Goal: Information Seeking & Learning: Find specific fact

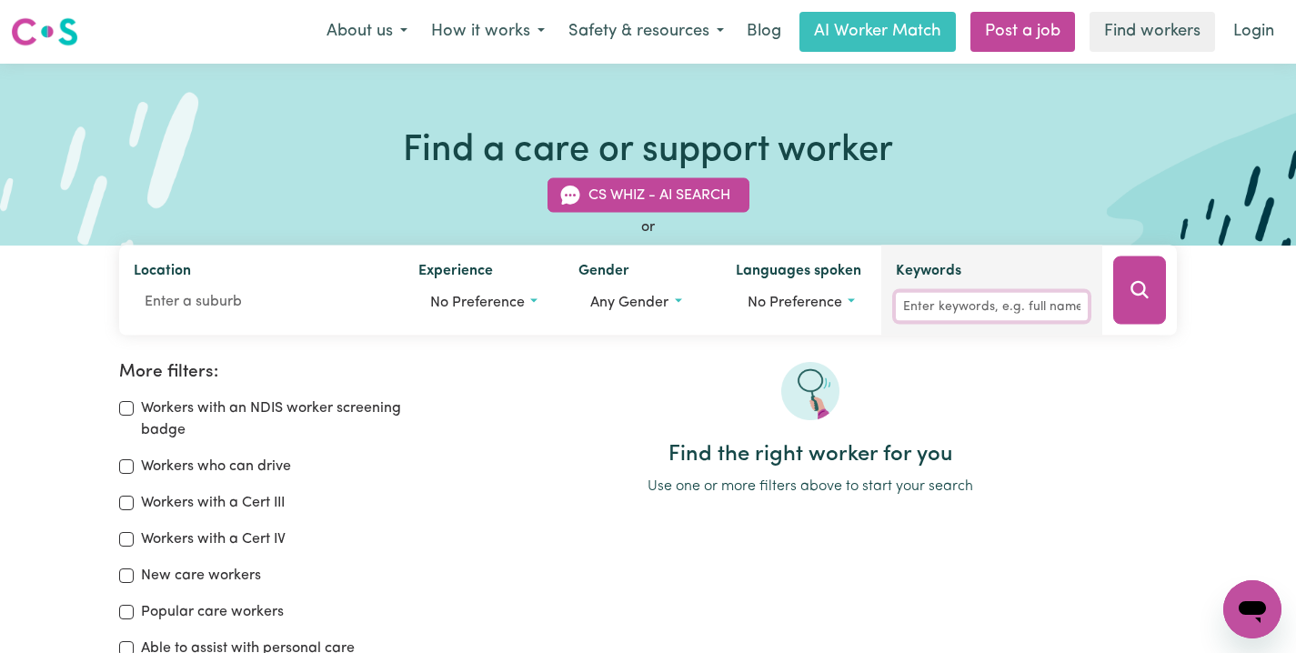
click at [967, 317] on input "Keywords" at bounding box center [992, 307] width 192 height 28
paste input "[PERSON_NAME]"
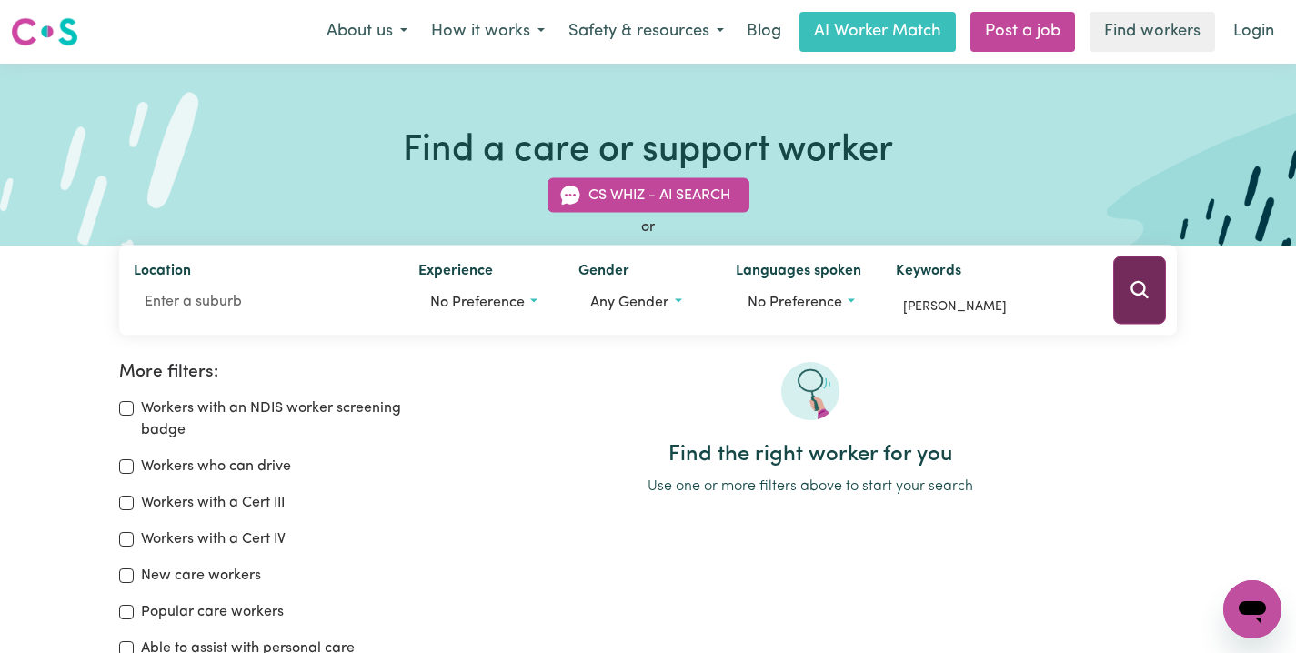
click at [1155, 285] on button "Search" at bounding box center [1139, 290] width 53 height 68
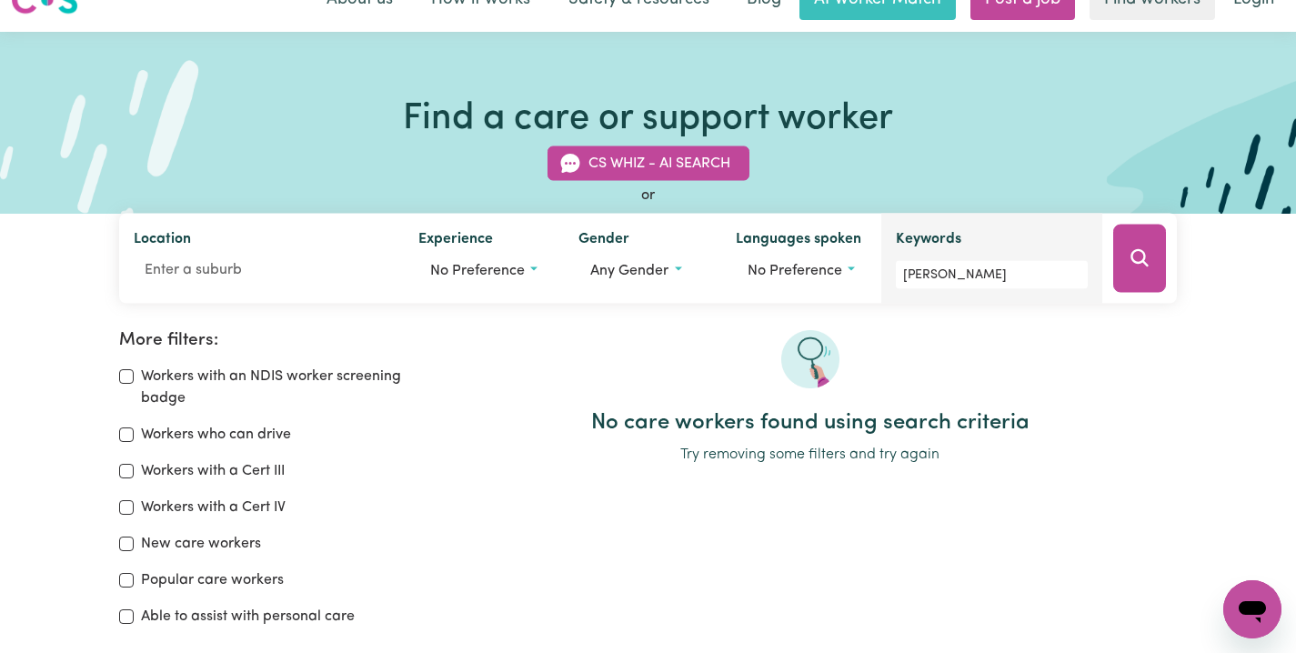
scroll to position [30, 0]
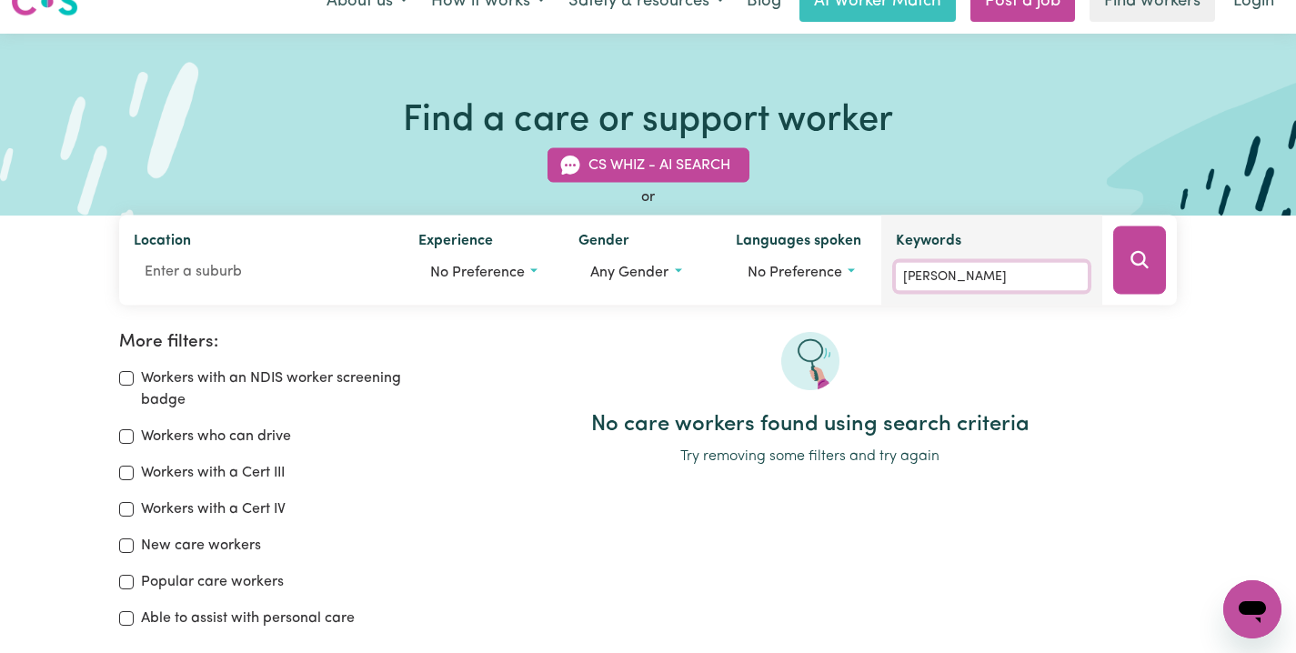
click at [998, 281] on input "[PERSON_NAME]" at bounding box center [992, 277] width 192 height 28
drag, startPoint x: 1010, startPoint y: 276, endPoint x: 948, endPoint y: 280, distance: 62.9
click at [948, 280] on input "[PERSON_NAME]" at bounding box center [992, 277] width 192 height 28
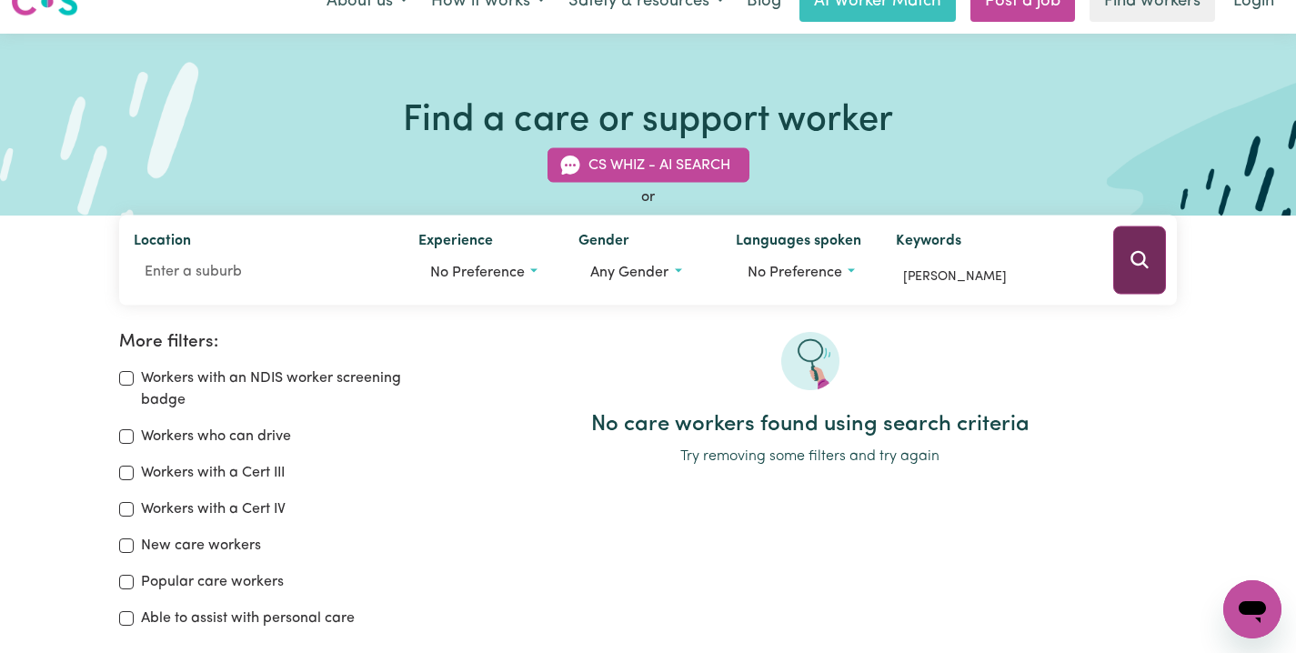
click at [1152, 256] on button "Search" at bounding box center [1139, 260] width 53 height 68
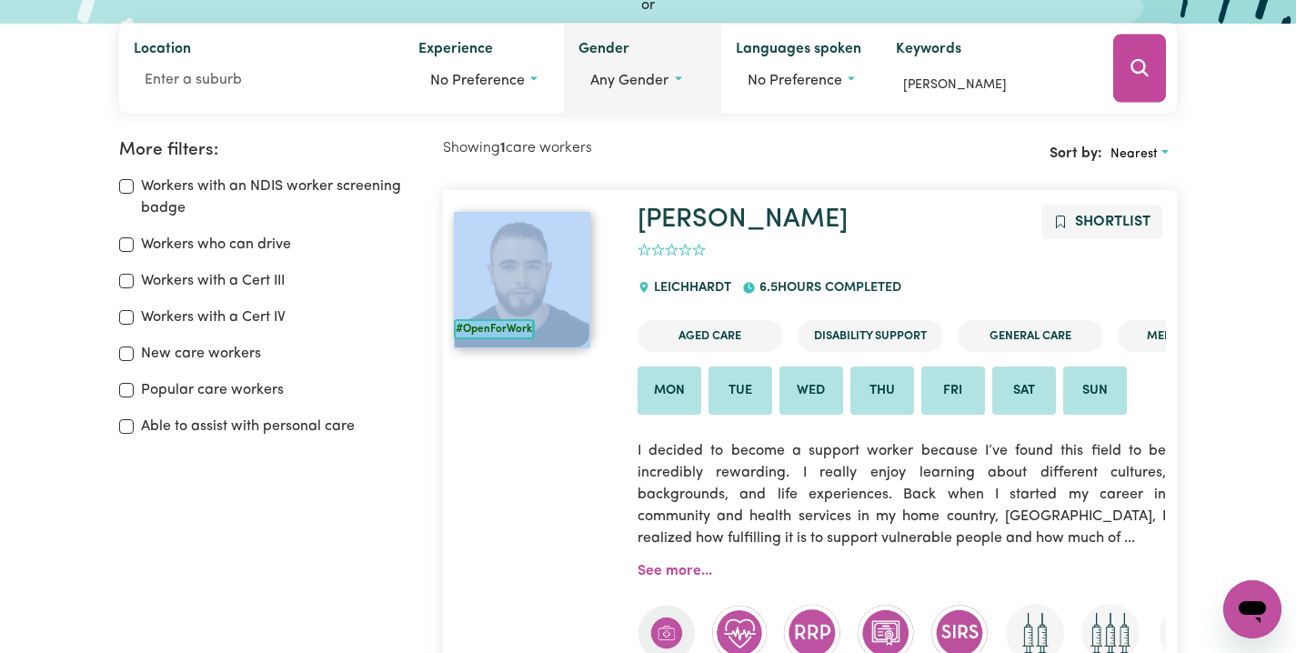
scroll to position [184, 0]
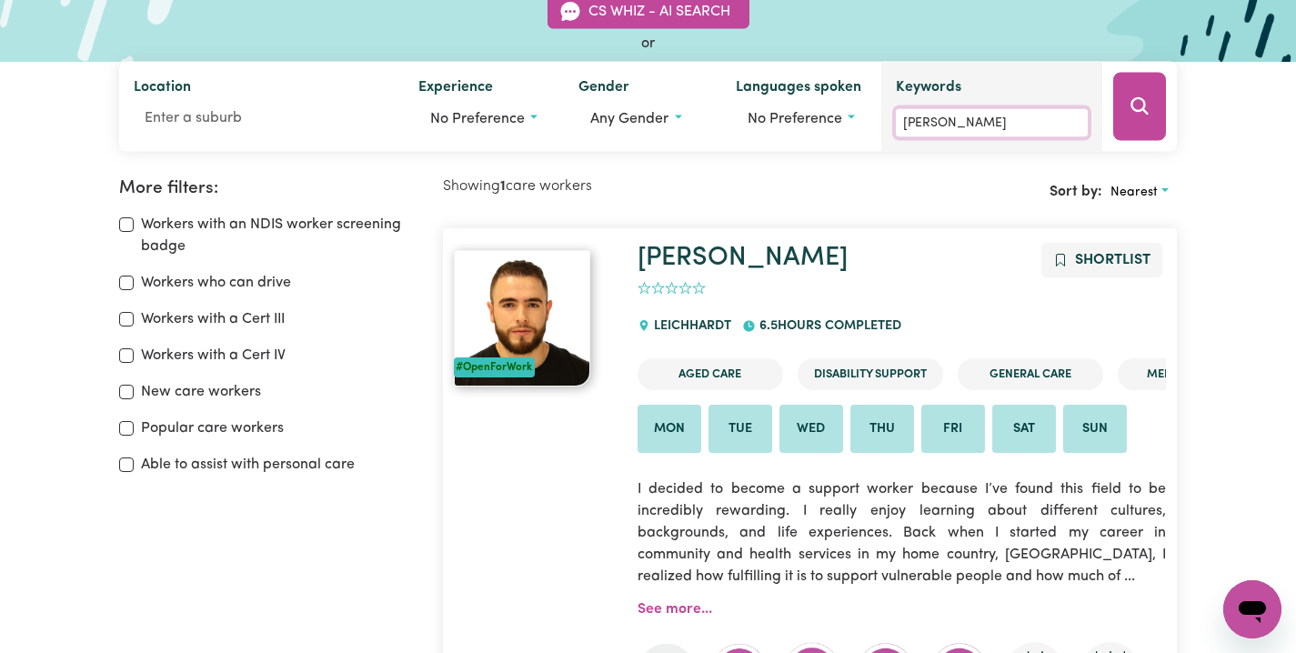
click at [934, 118] on input "[PERSON_NAME]" at bounding box center [992, 123] width 192 height 28
paste input "[PERSON_NAME]"
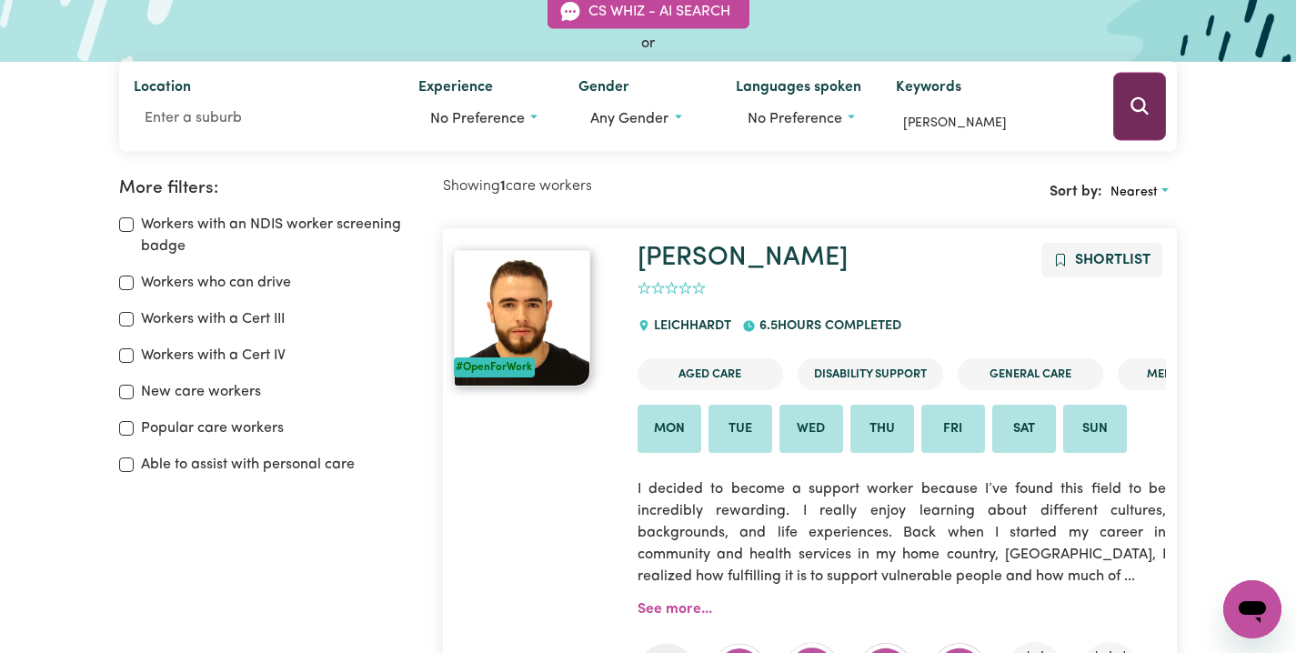
click at [1151, 109] on button "Search" at bounding box center [1139, 107] width 53 height 68
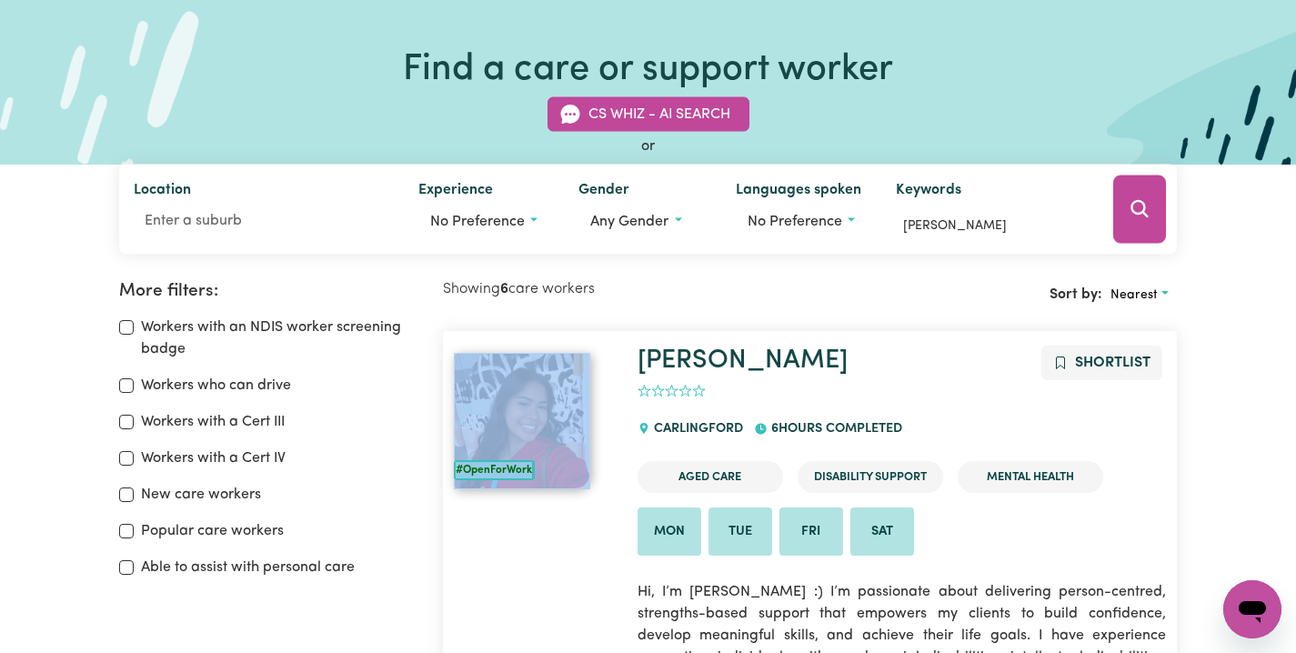
scroll to position [52, 0]
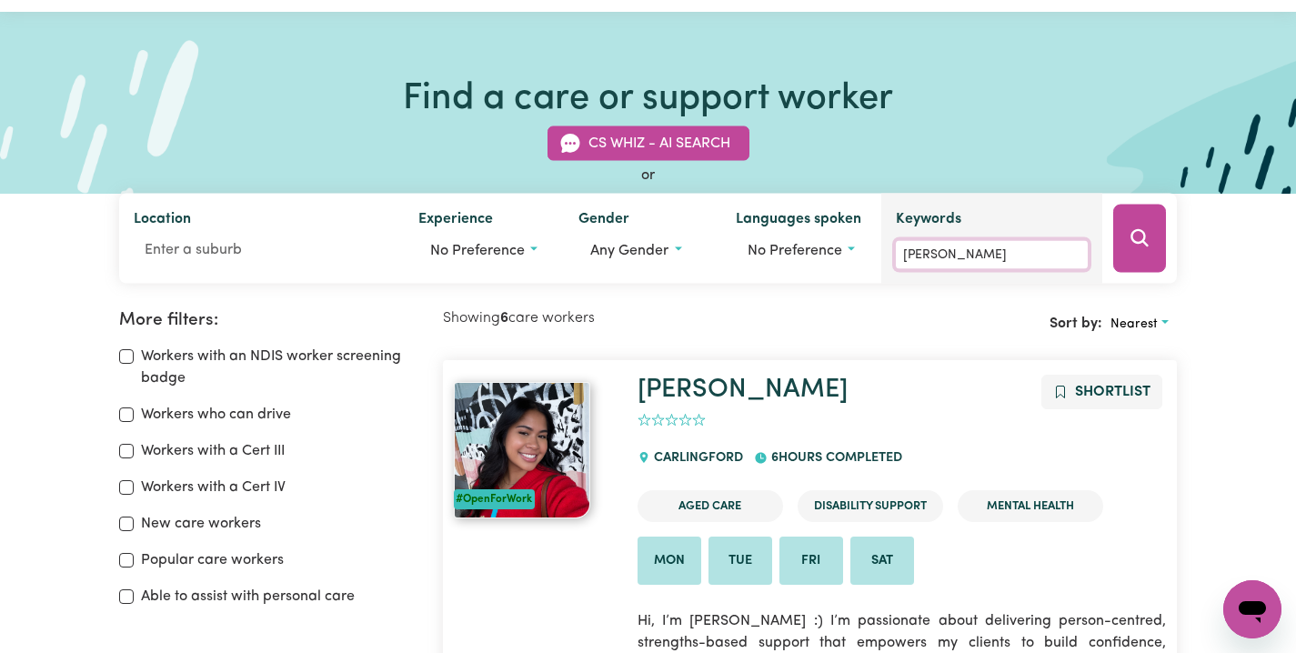
click at [953, 264] on input "[PERSON_NAME]" at bounding box center [992, 255] width 192 height 28
paste input "[PERSON_NAME]"
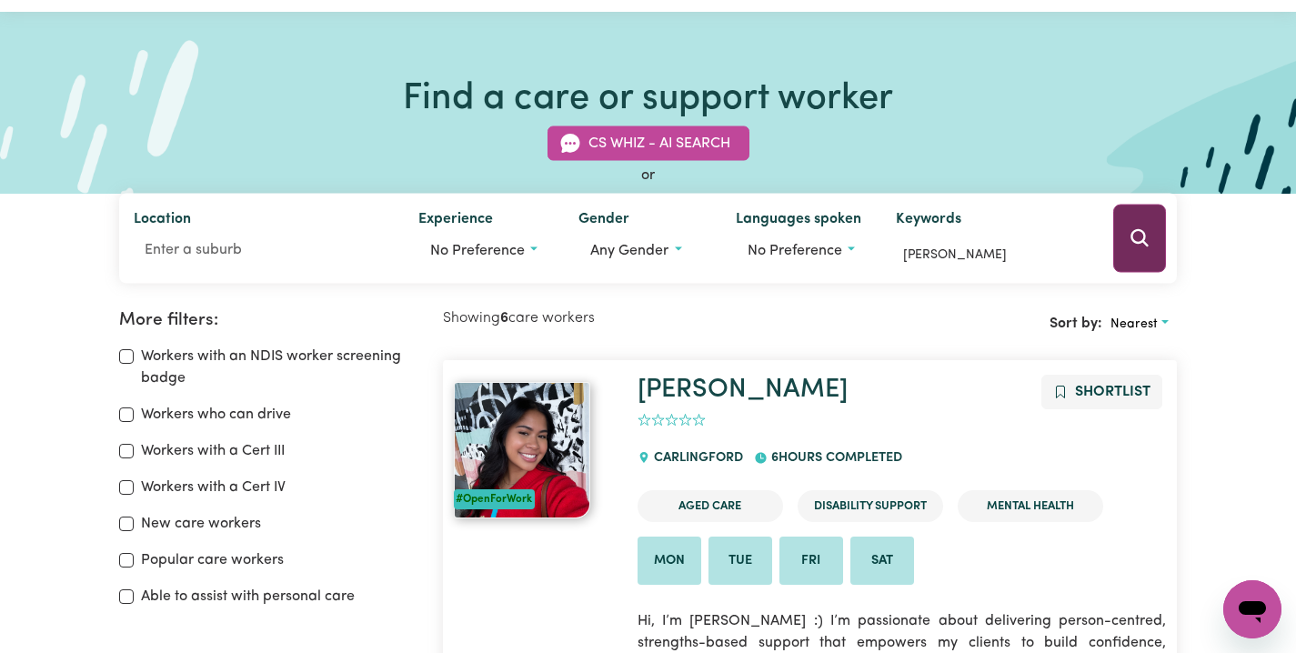
click at [1145, 237] on icon "Search" at bounding box center [1139, 237] width 17 height 17
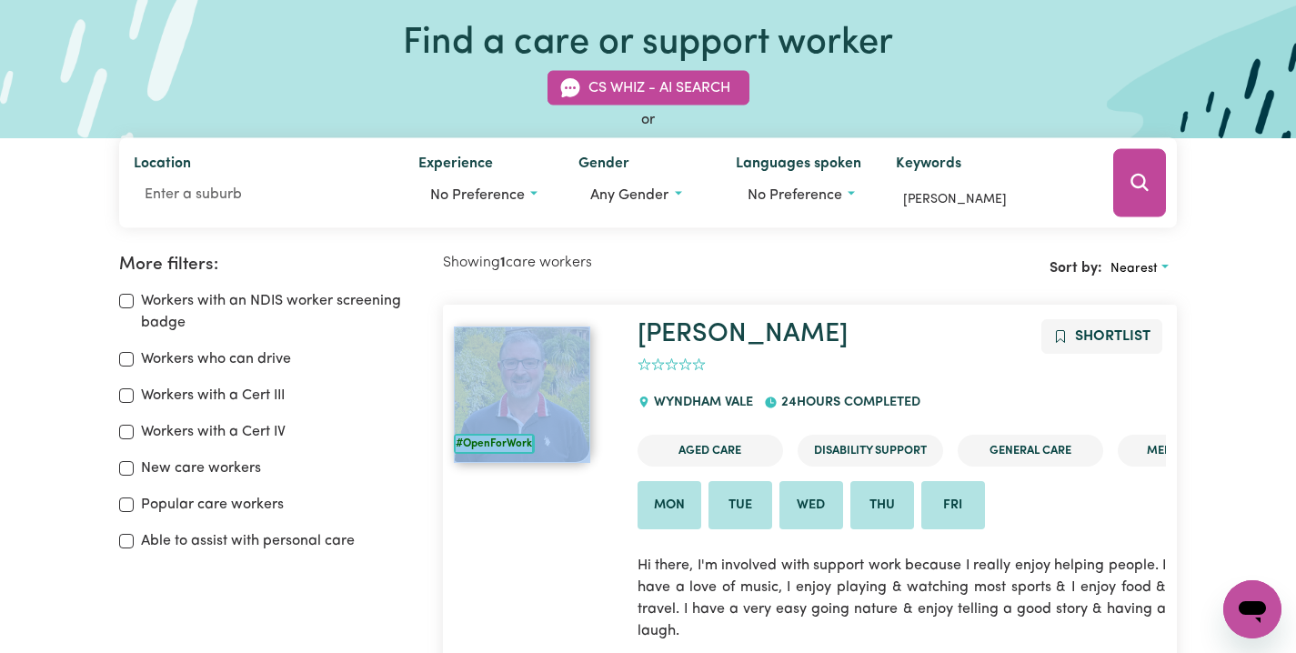
scroll to position [29, 0]
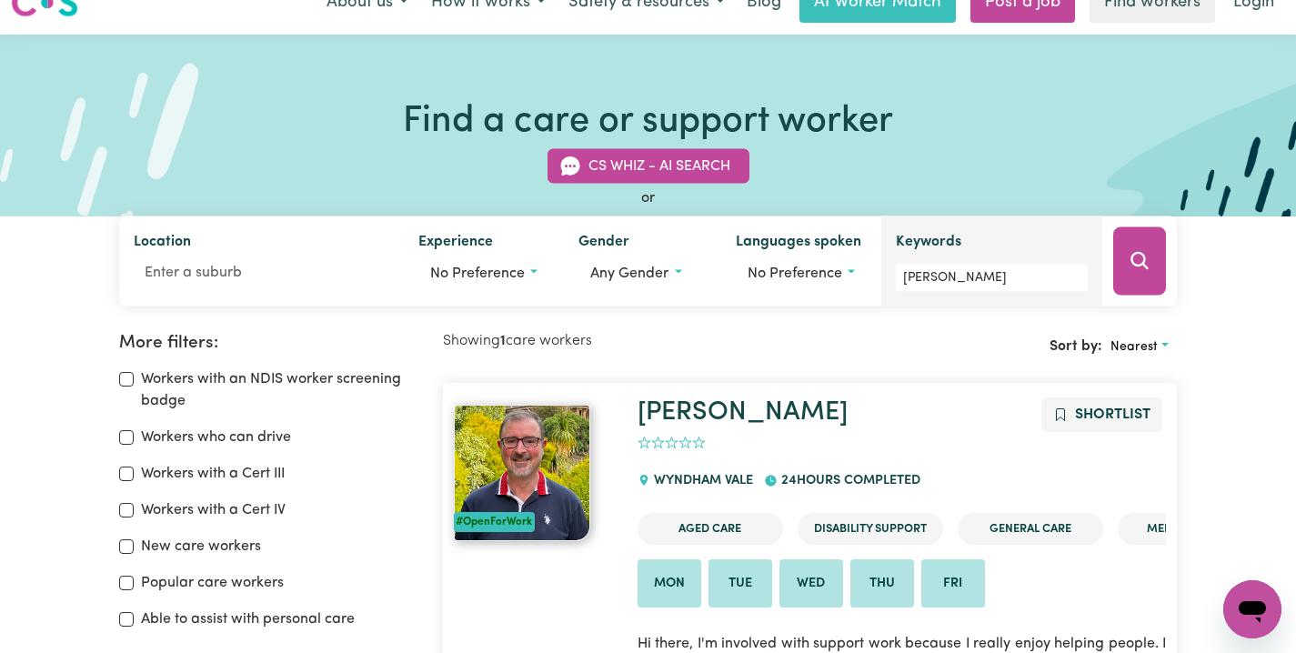
click at [991, 294] on div "Keywords [PERSON_NAME]" at bounding box center [991, 261] width 221 height 90
click at [990, 283] on input "[PERSON_NAME]" at bounding box center [992, 278] width 192 height 28
paste input "[PERSON_NAME]"
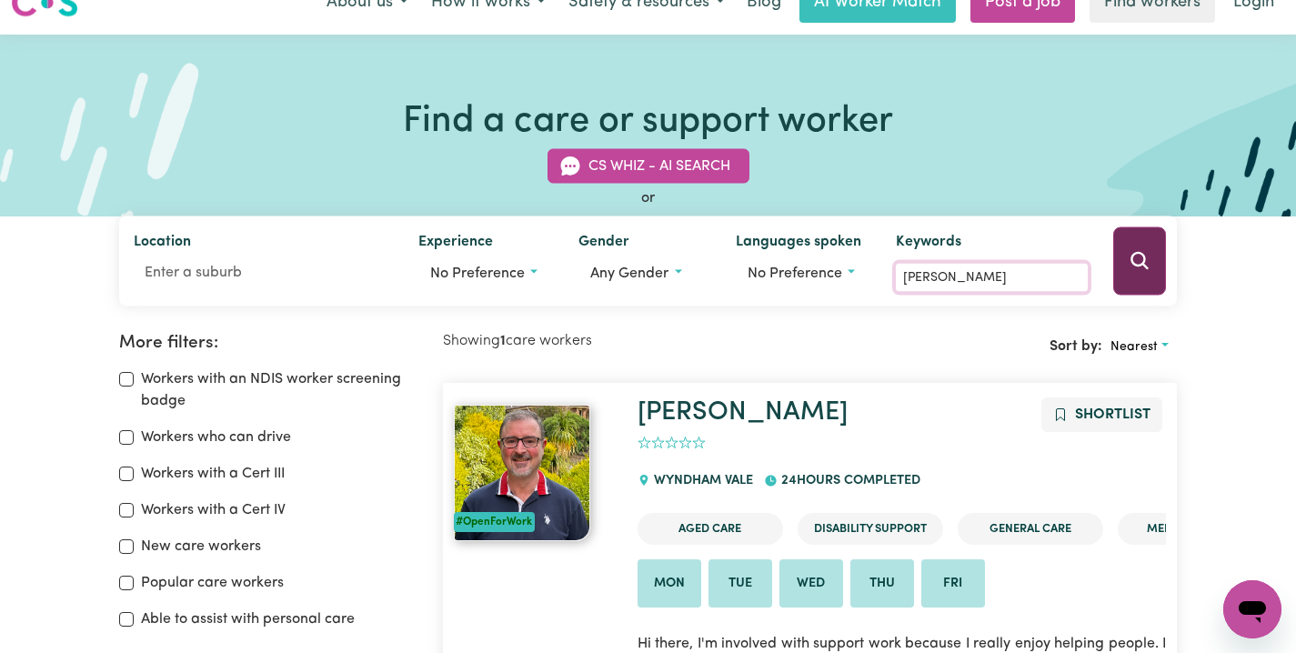
type input "[PERSON_NAME]"
click at [1139, 266] on icon "Search" at bounding box center [1139, 261] width 22 height 22
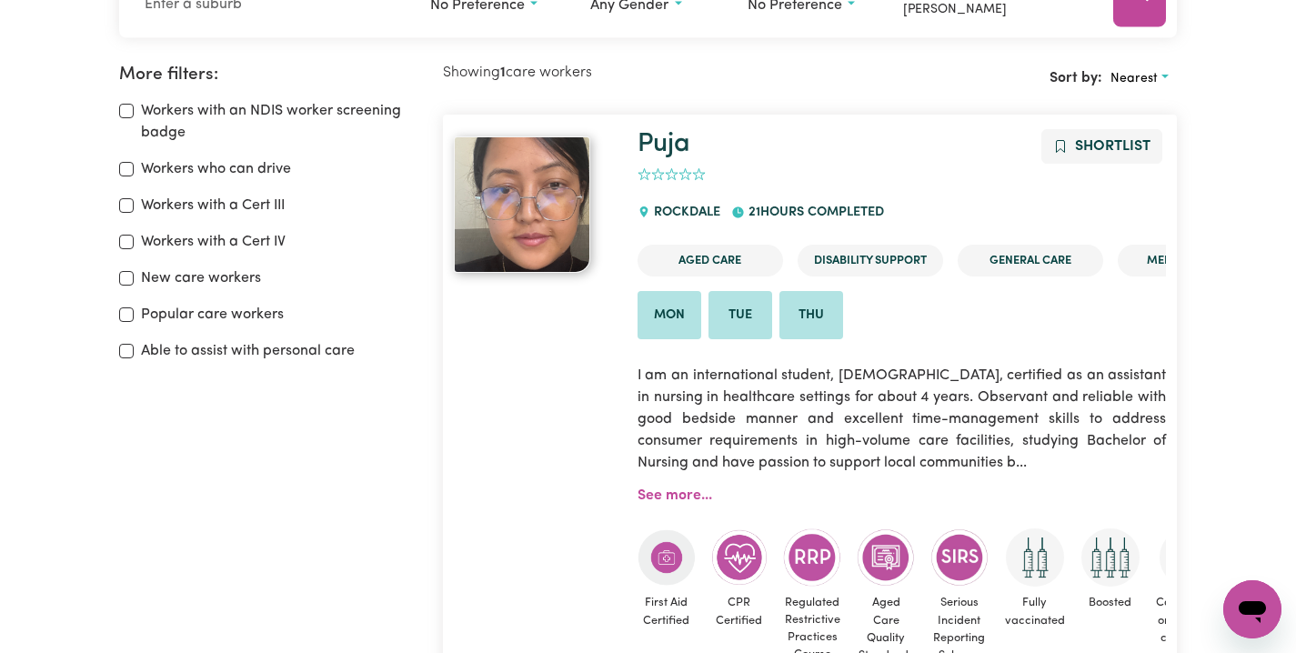
scroll to position [304, 0]
